Goal: Information Seeking & Learning: Learn about a topic

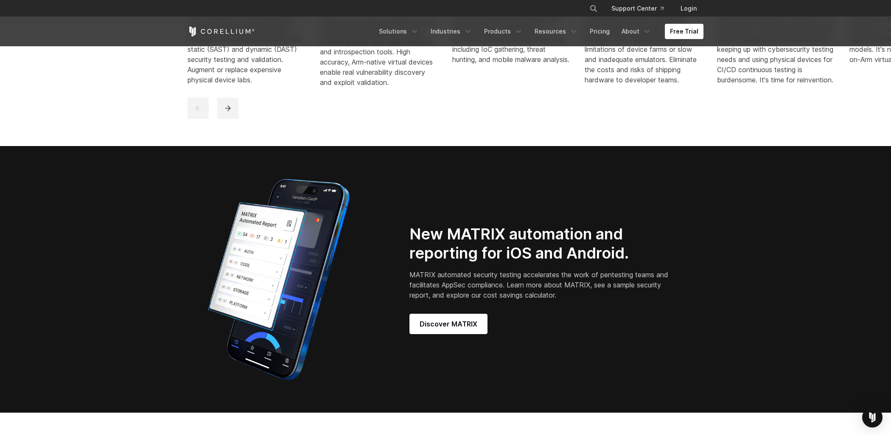
scroll to position [463, 0]
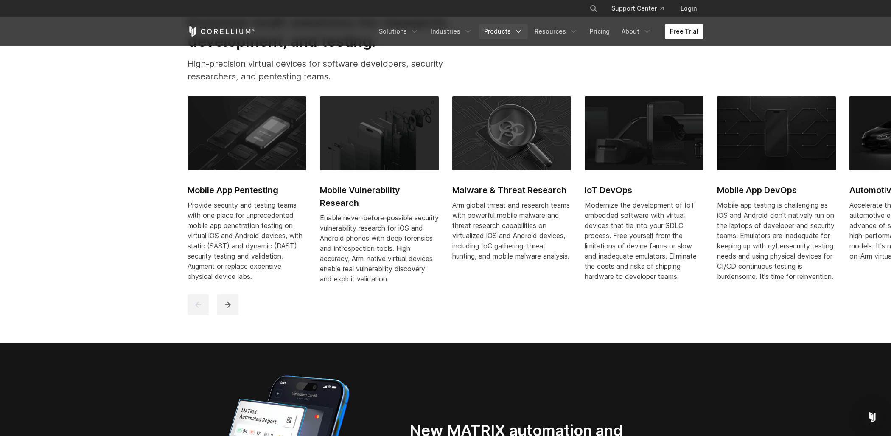
click at [507, 28] on link "Products" at bounding box center [503, 31] width 49 height 15
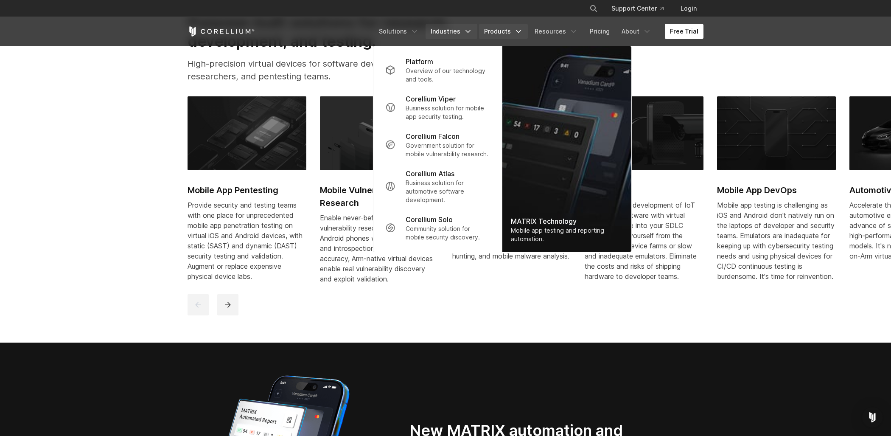
click at [461, 30] on link "Industries" at bounding box center [452, 31] width 52 height 15
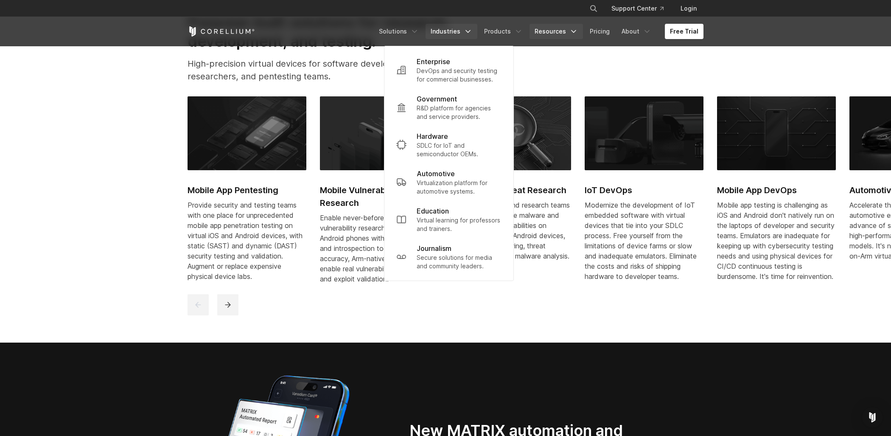
click at [557, 30] on link "Resources" at bounding box center [555, 31] width 53 height 15
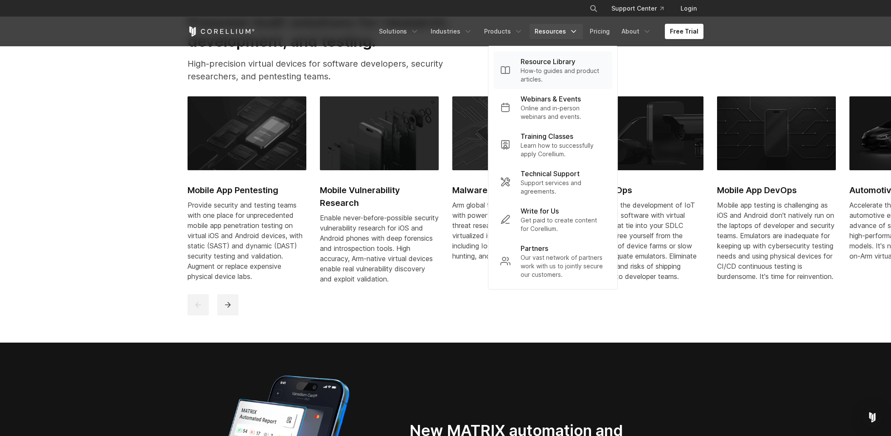
click at [542, 67] on p "How-to guides and product articles." at bounding box center [563, 75] width 85 height 17
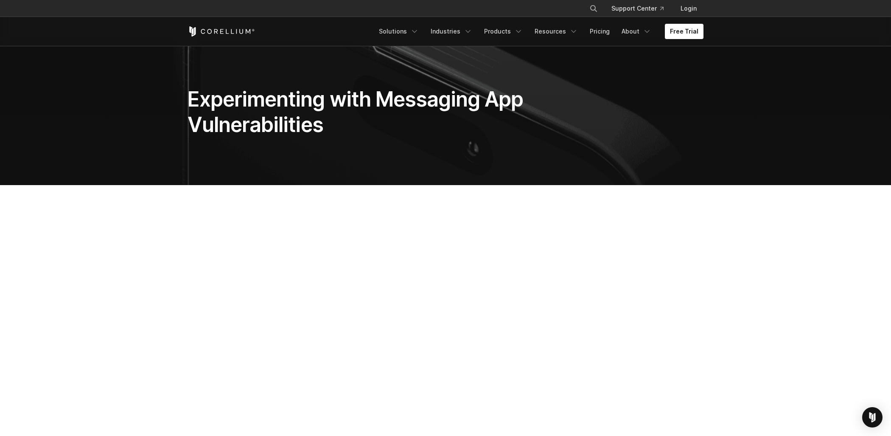
click at [230, 31] on icon "Corellium Home" at bounding box center [221, 31] width 67 height 10
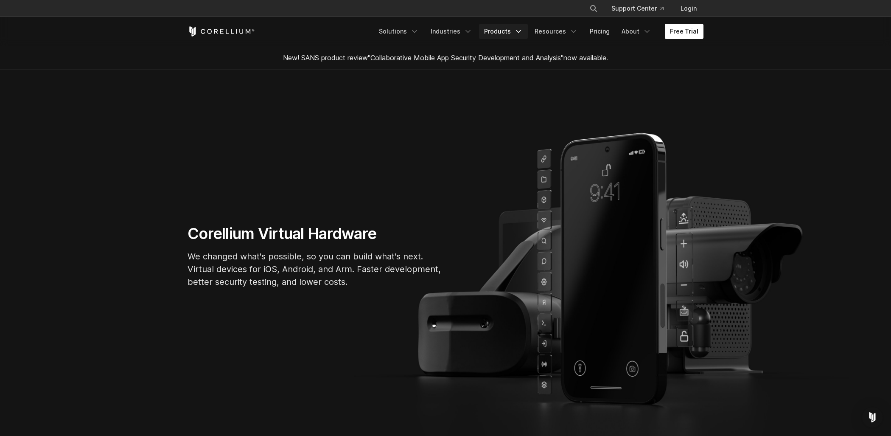
click at [512, 36] on link "Products" at bounding box center [503, 31] width 49 height 15
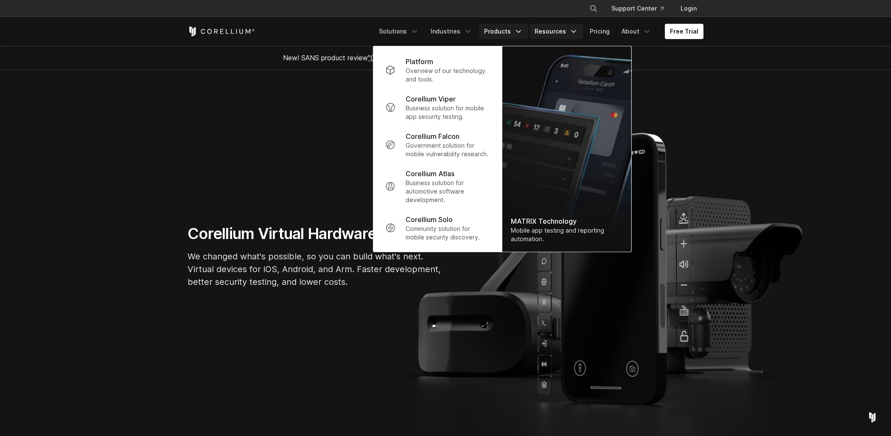
click at [565, 32] on link "Resources" at bounding box center [555, 31] width 53 height 15
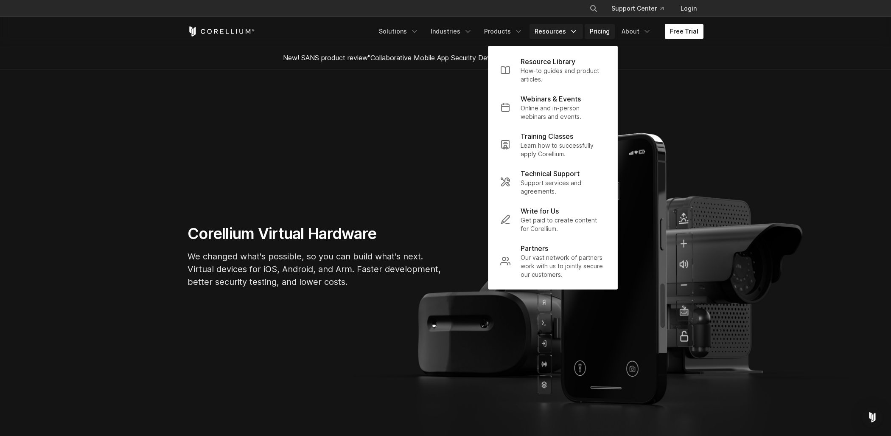
click at [607, 31] on link "Pricing" at bounding box center [600, 31] width 30 height 15
